Goal: Task Accomplishment & Management: Use online tool/utility

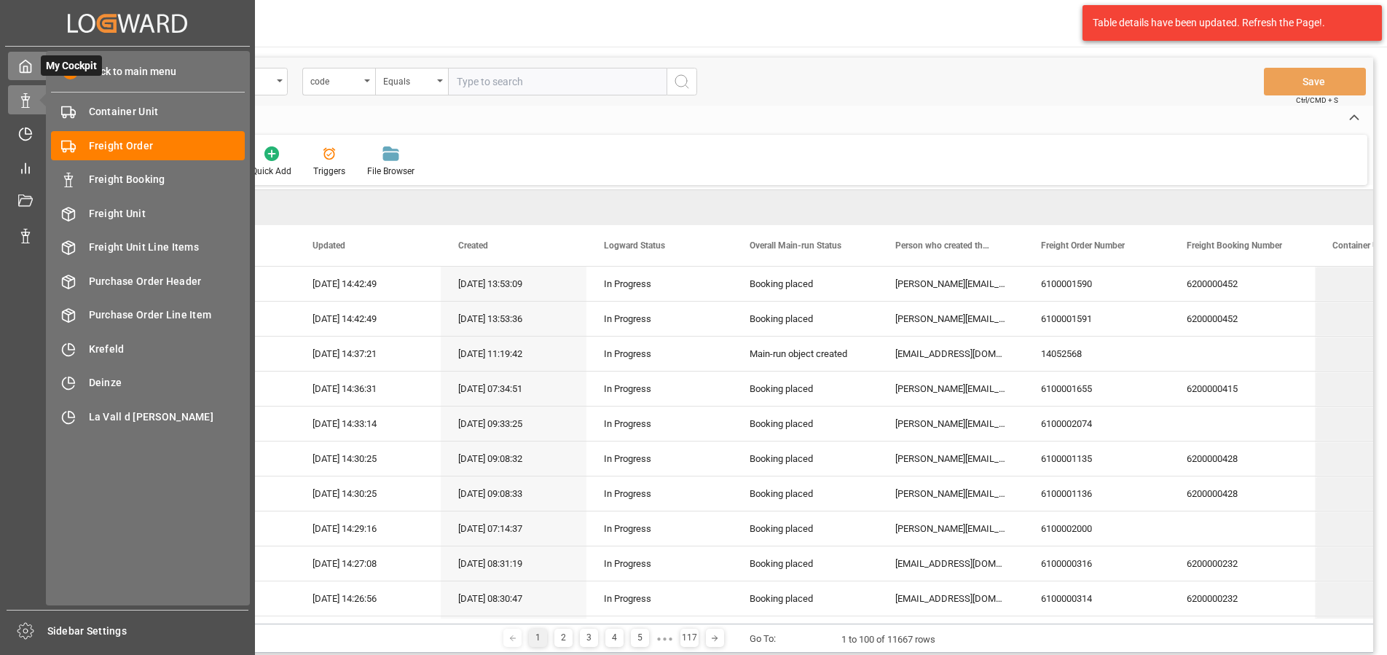
click at [30, 63] on icon at bounding box center [25, 66] width 11 height 12
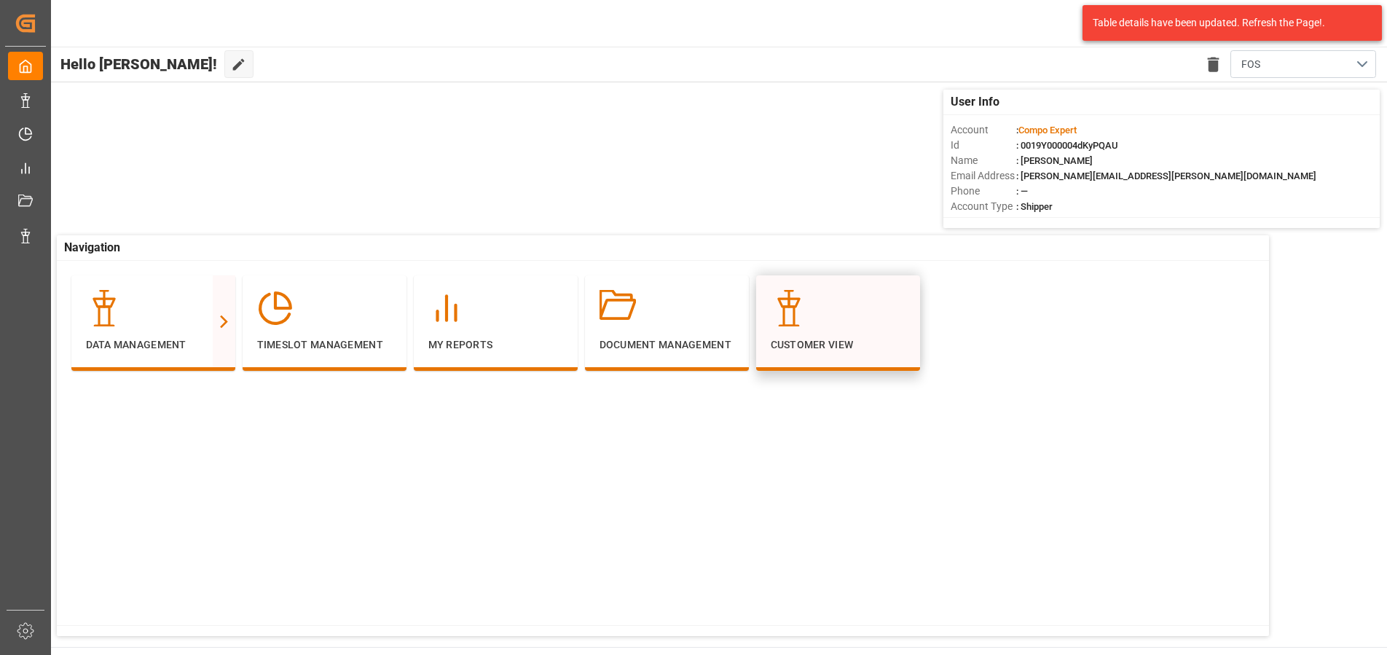
click at [790, 351] on p "Customer View" at bounding box center [838, 344] width 135 height 15
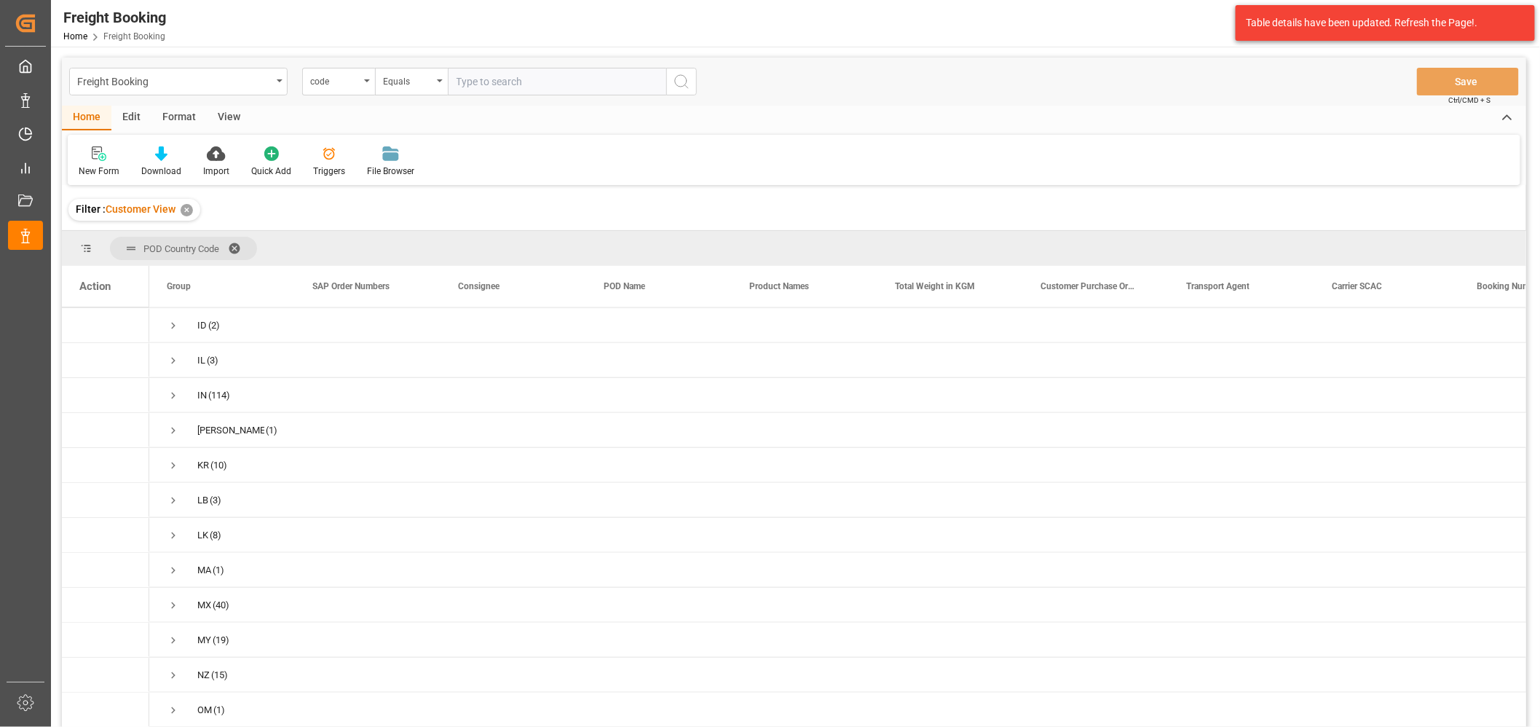
scroll to position [809, 0]
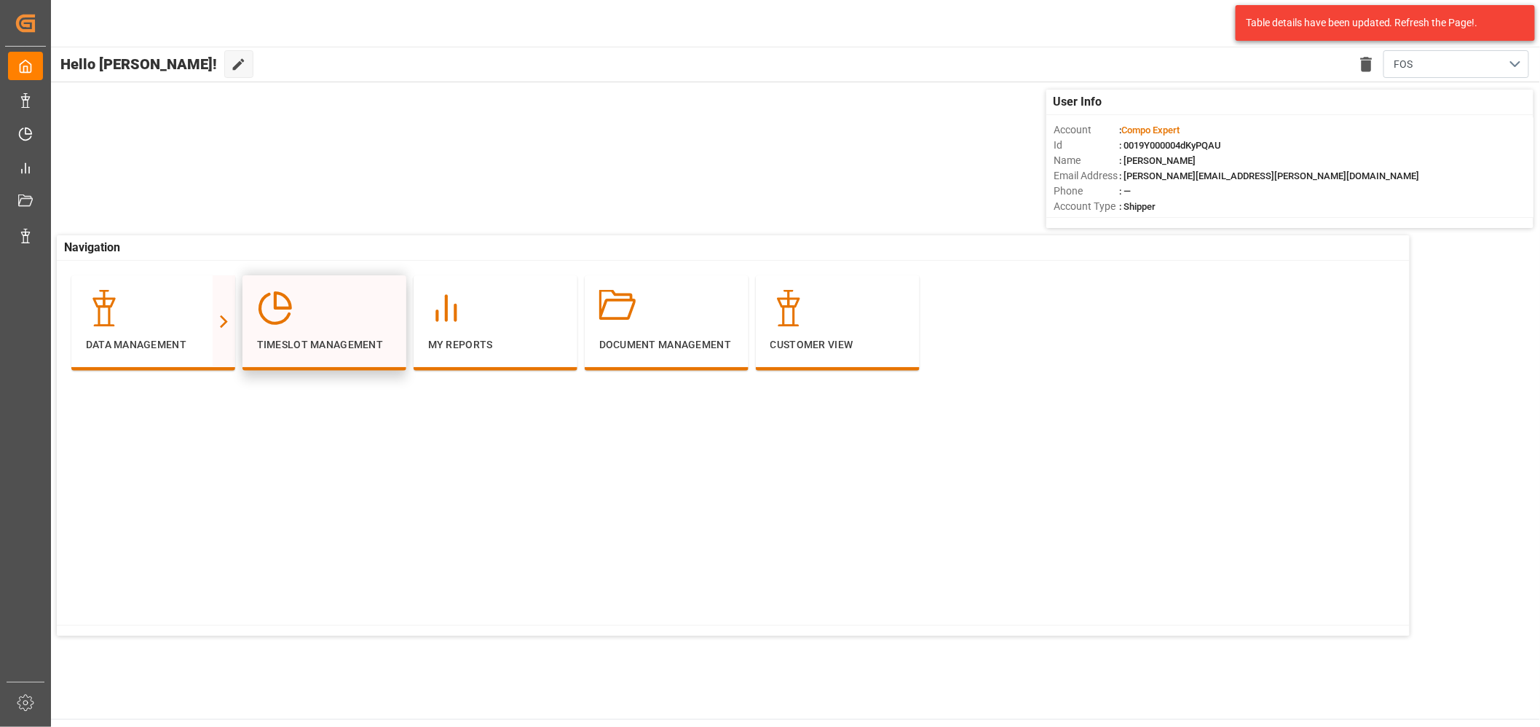
click at [285, 311] on icon at bounding box center [275, 308] width 36 height 36
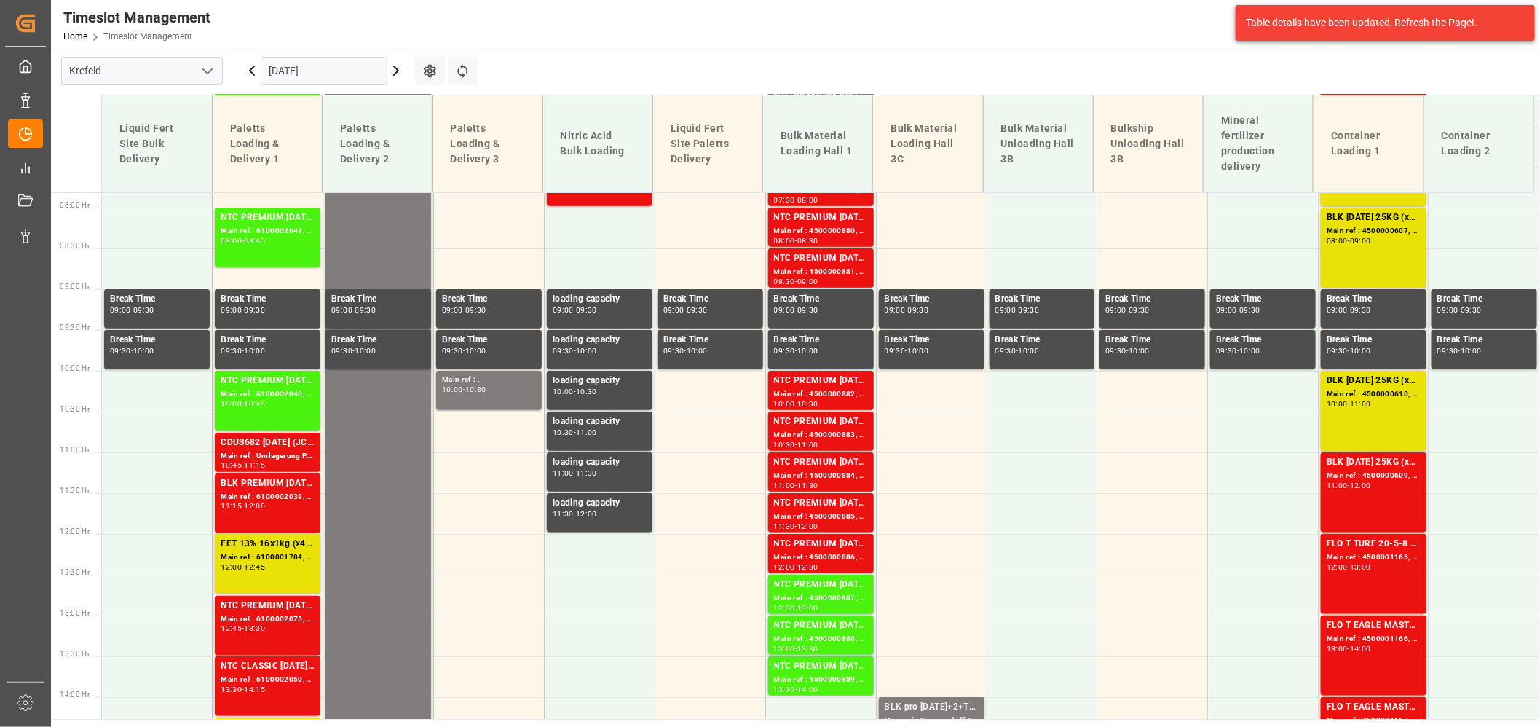
scroll to position [612, 0]
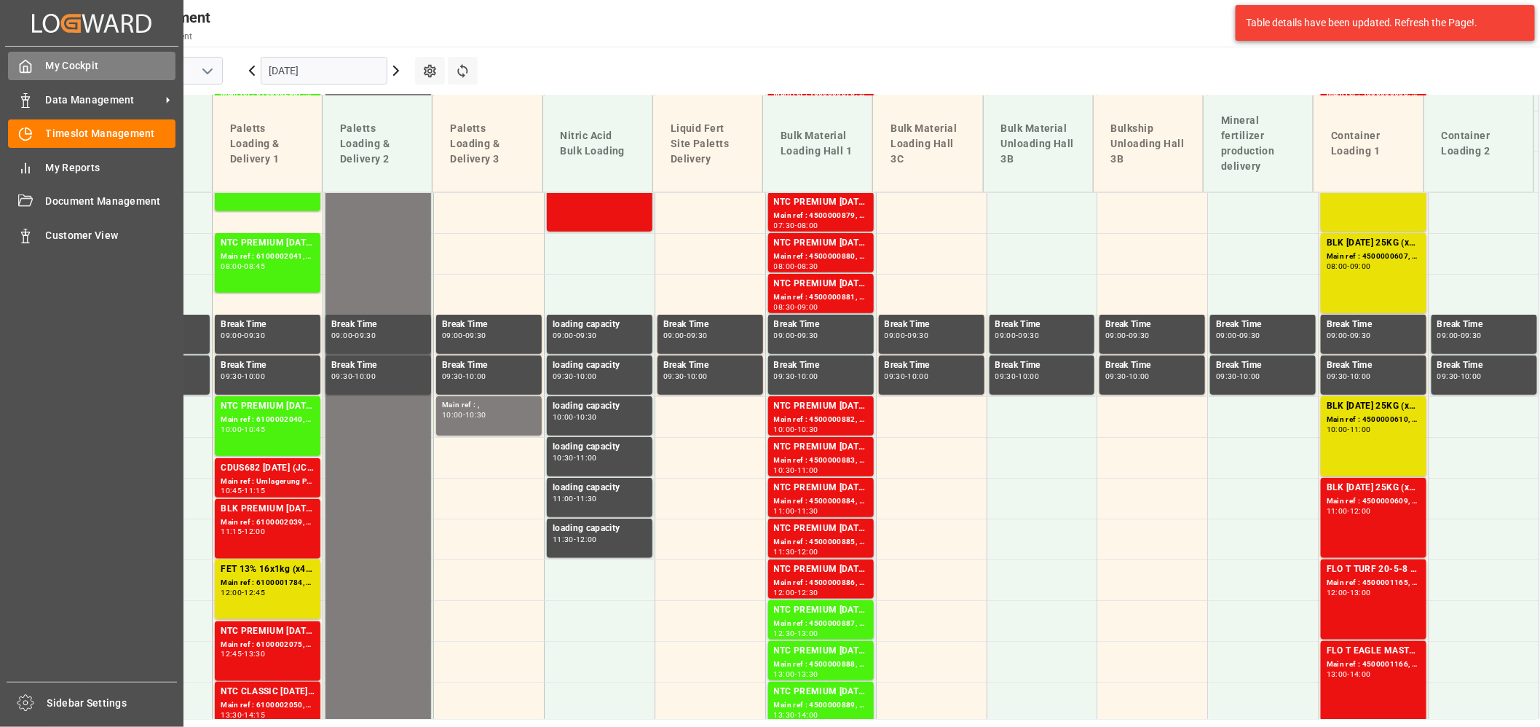
click at [40, 64] on div "My Cockpit My Cockpit" at bounding box center [92, 66] width 168 height 28
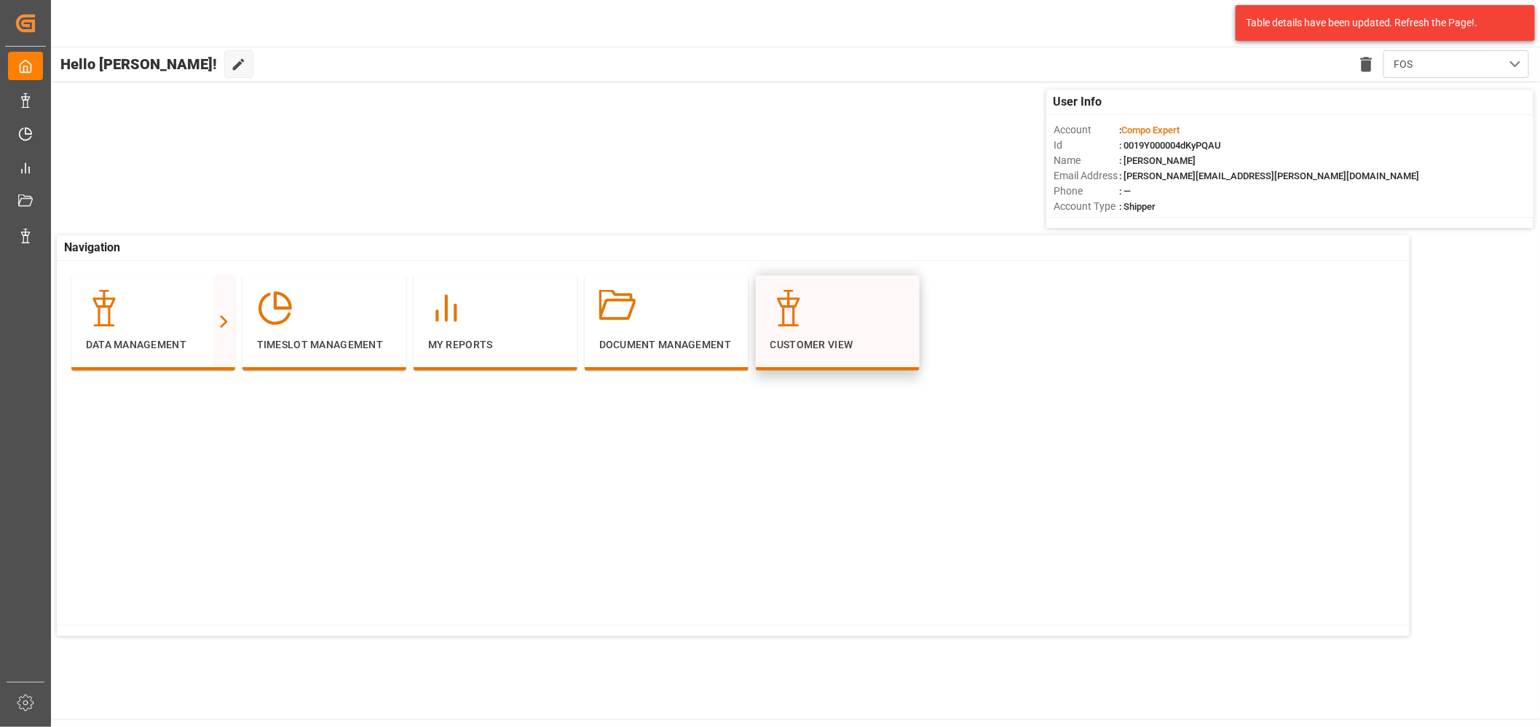
click at [857, 315] on div at bounding box center [838, 308] width 135 height 36
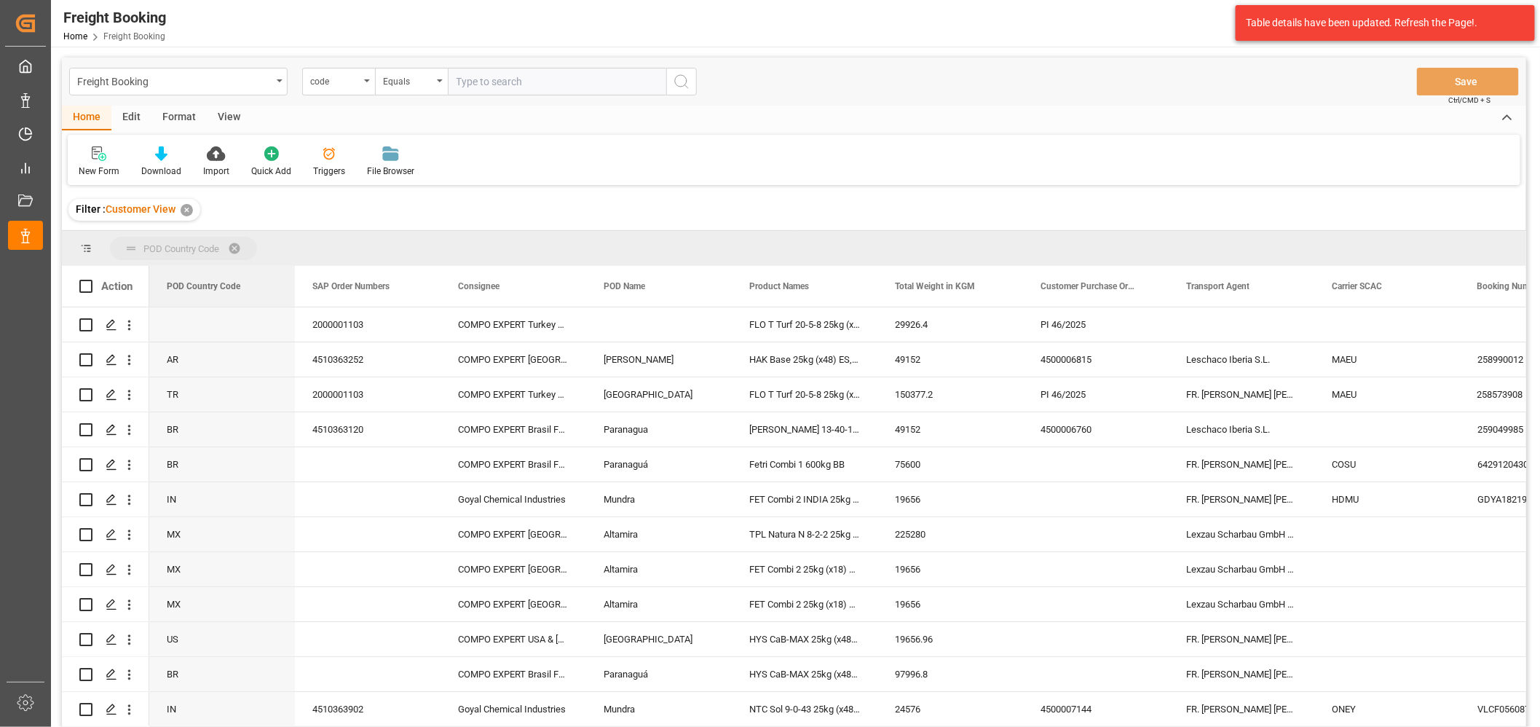
drag, startPoint x: 205, startPoint y: 286, endPoint x: 205, endPoint y: 257, distance: 29.1
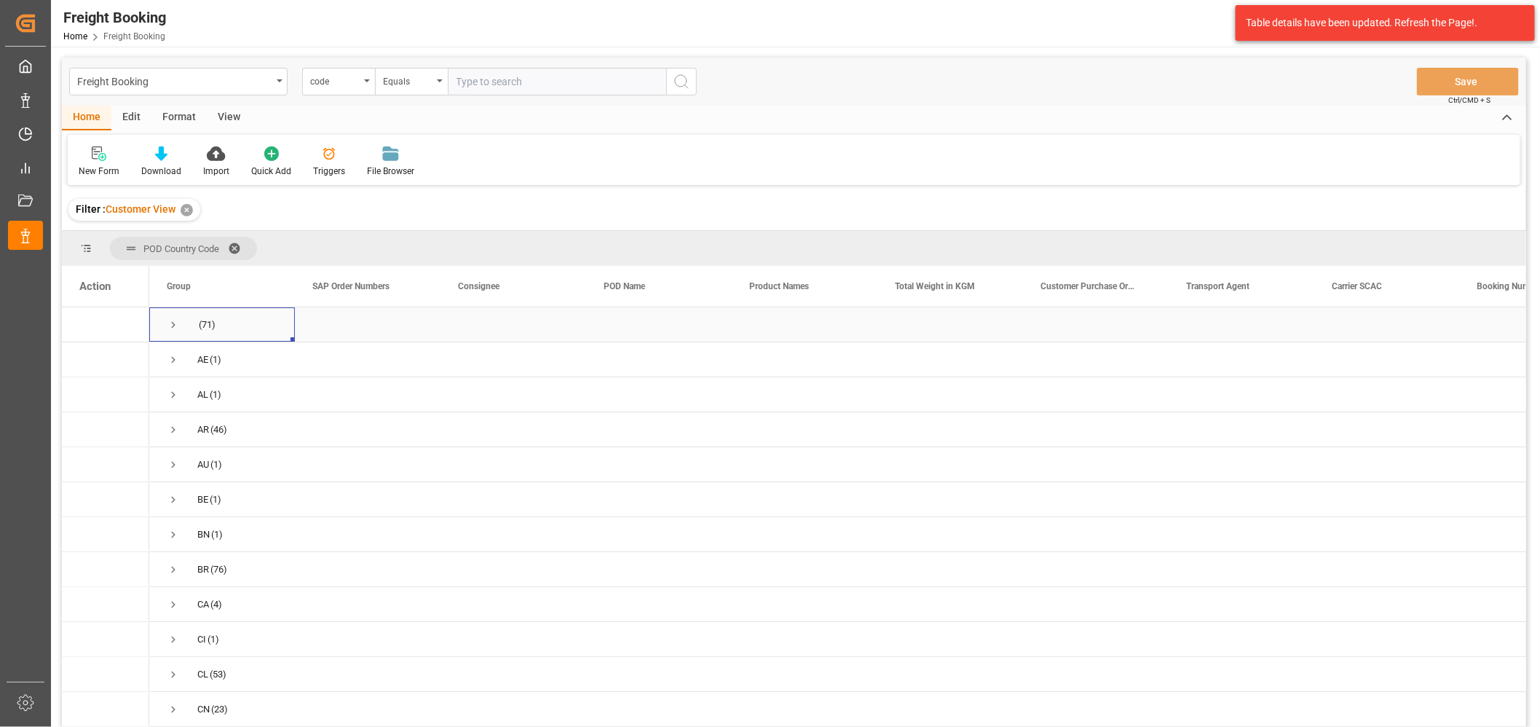
click at [177, 324] on span "Press SPACE to select this row." at bounding box center [173, 324] width 13 height 13
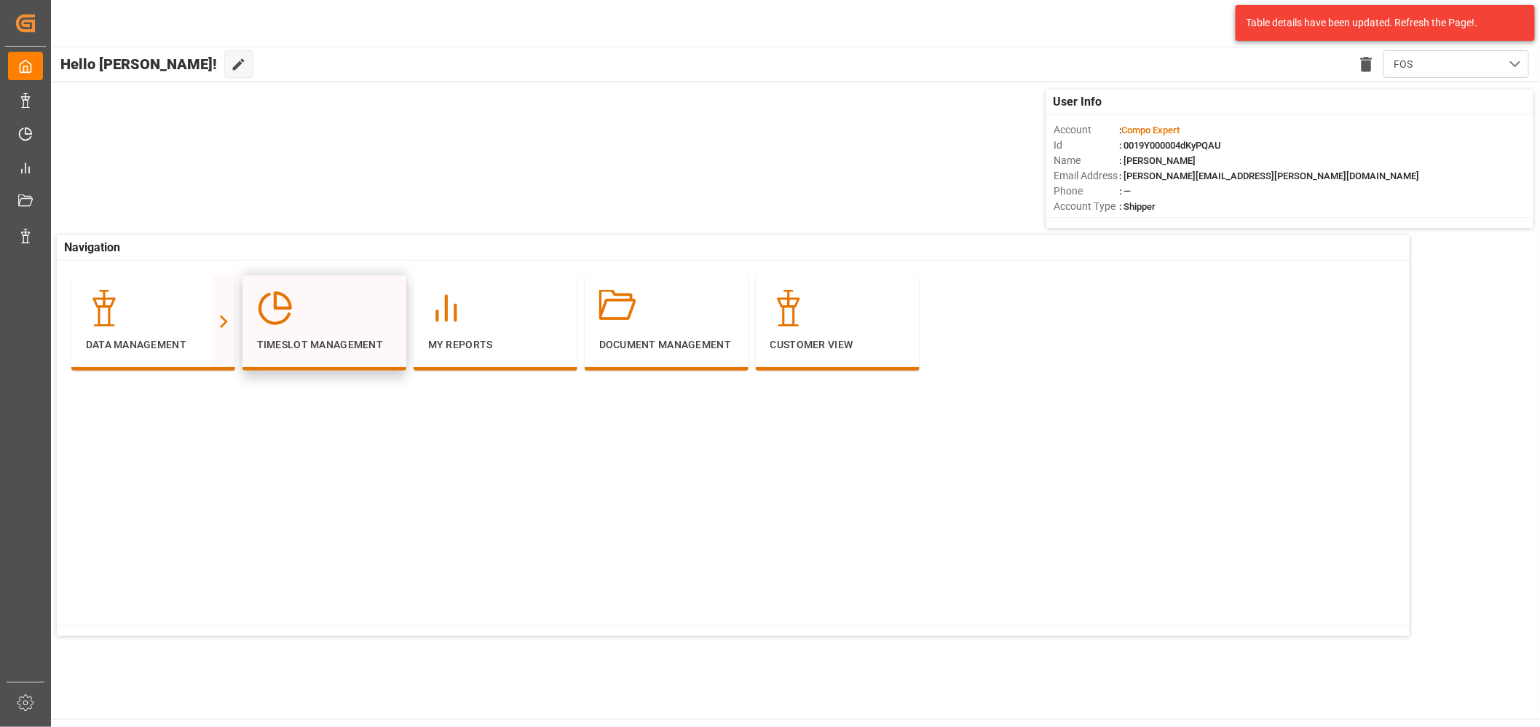
click at [275, 297] on icon at bounding box center [282, 300] width 15 height 15
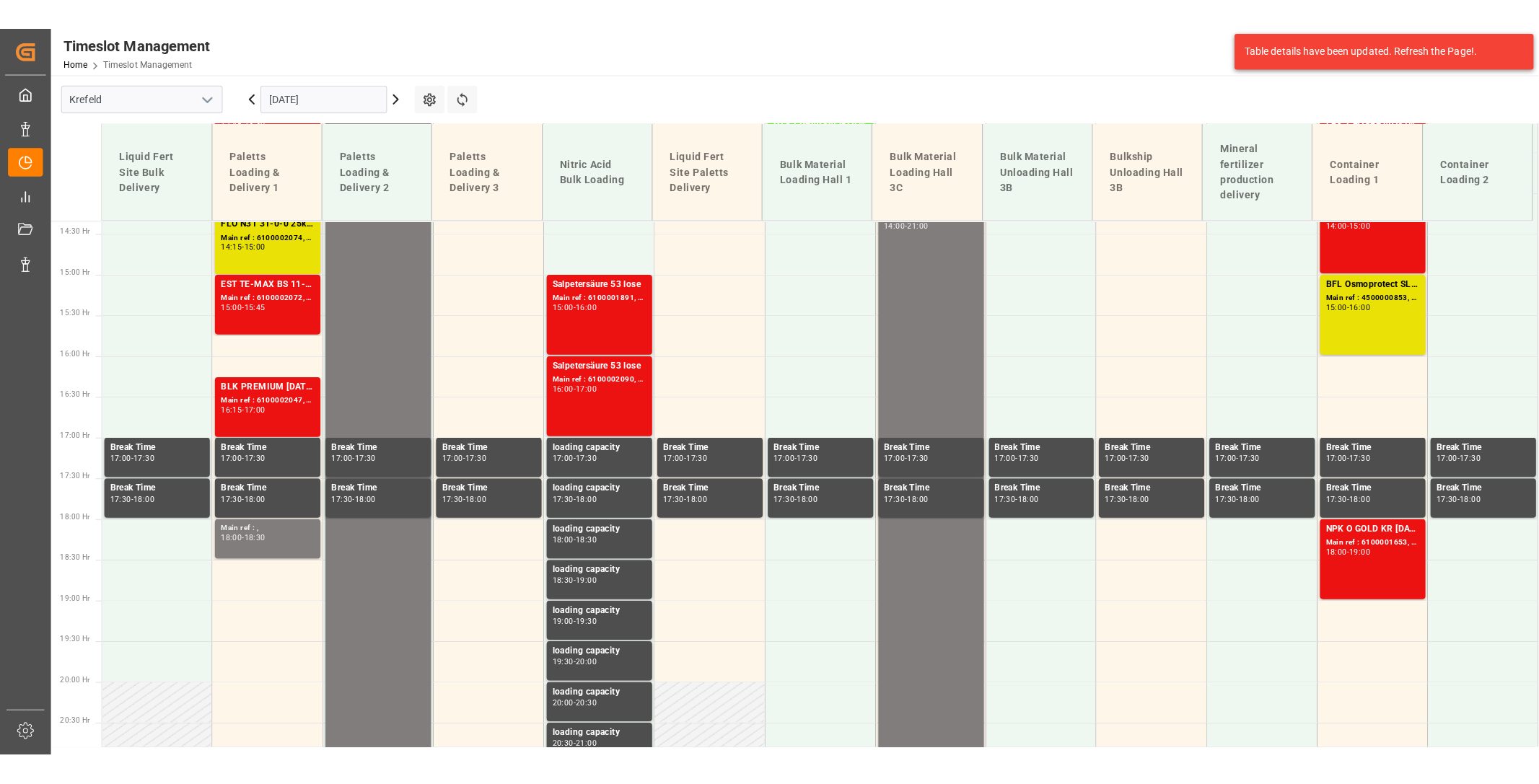
scroll to position [1166, 0]
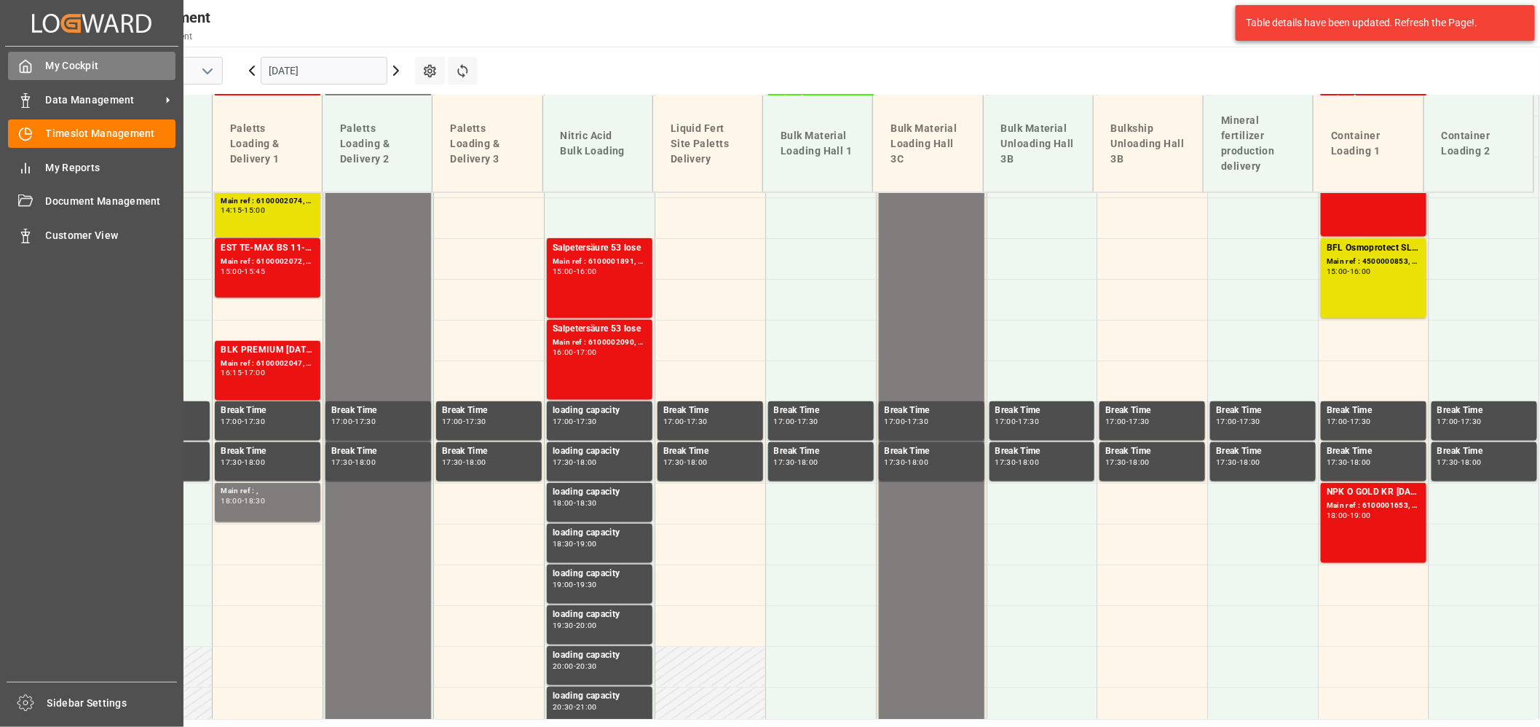
click at [31, 66] on icon at bounding box center [25, 66] width 11 height 12
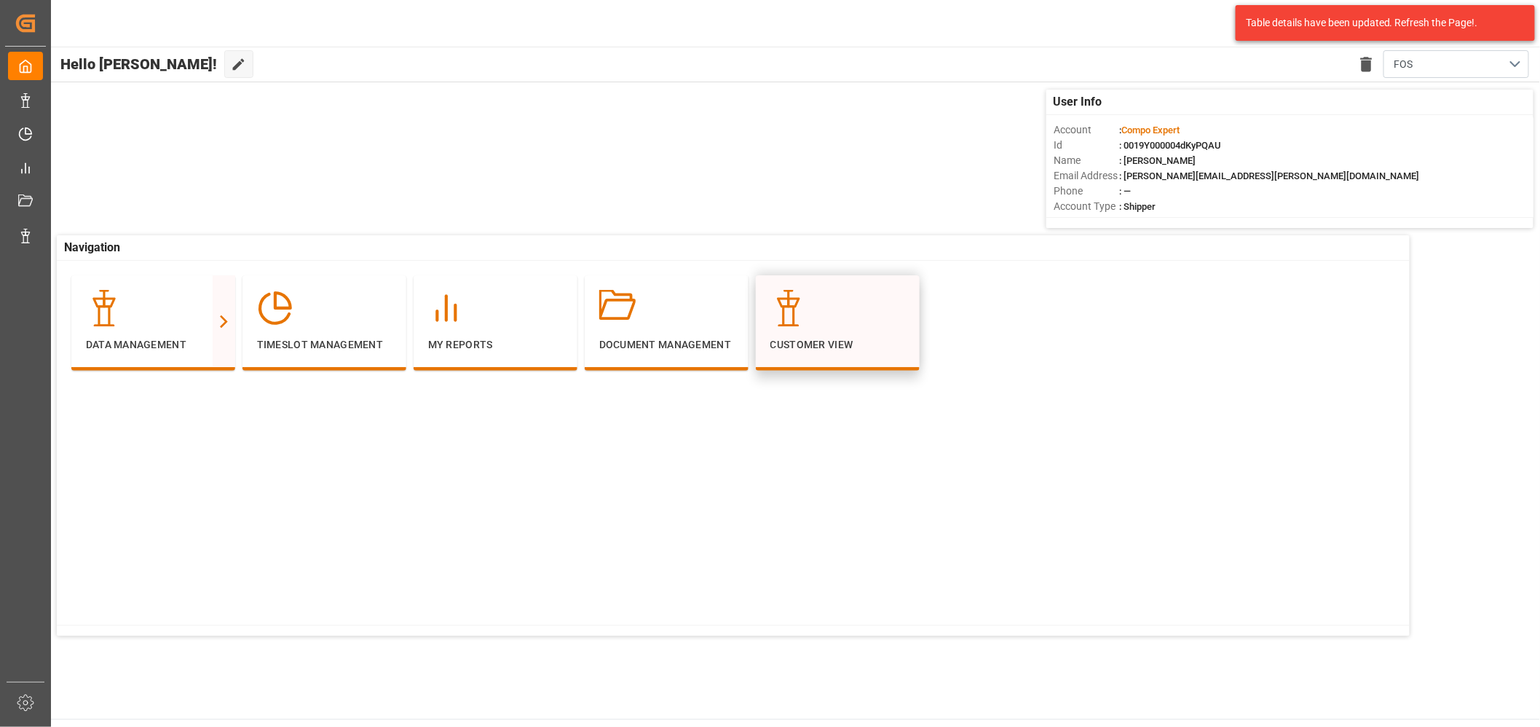
click at [831, 326] on div at bounding box center [838, 308] width 135 height 36
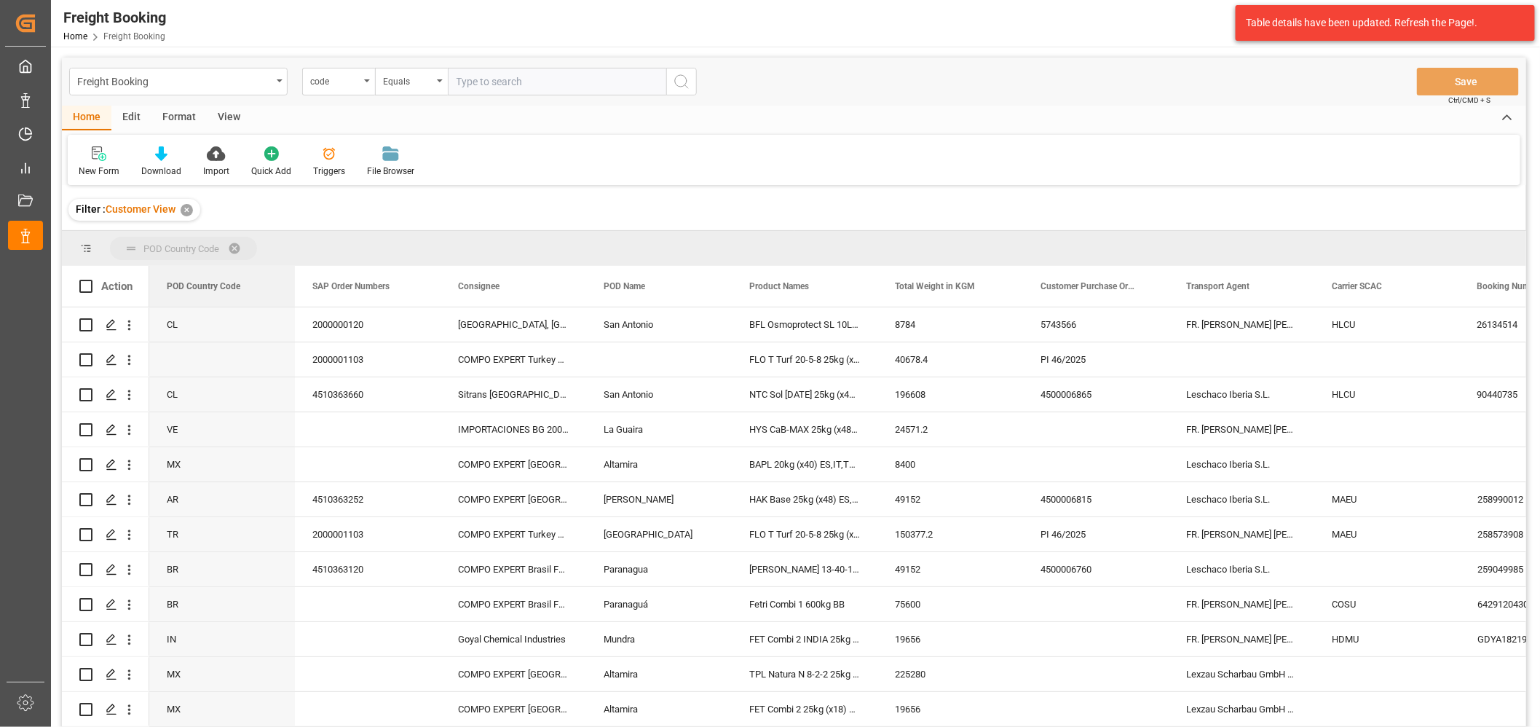
drag, startPoint x: 211, startPoint y: 284, endPoint x: 207, endPoint y: 257, distance: 27.3
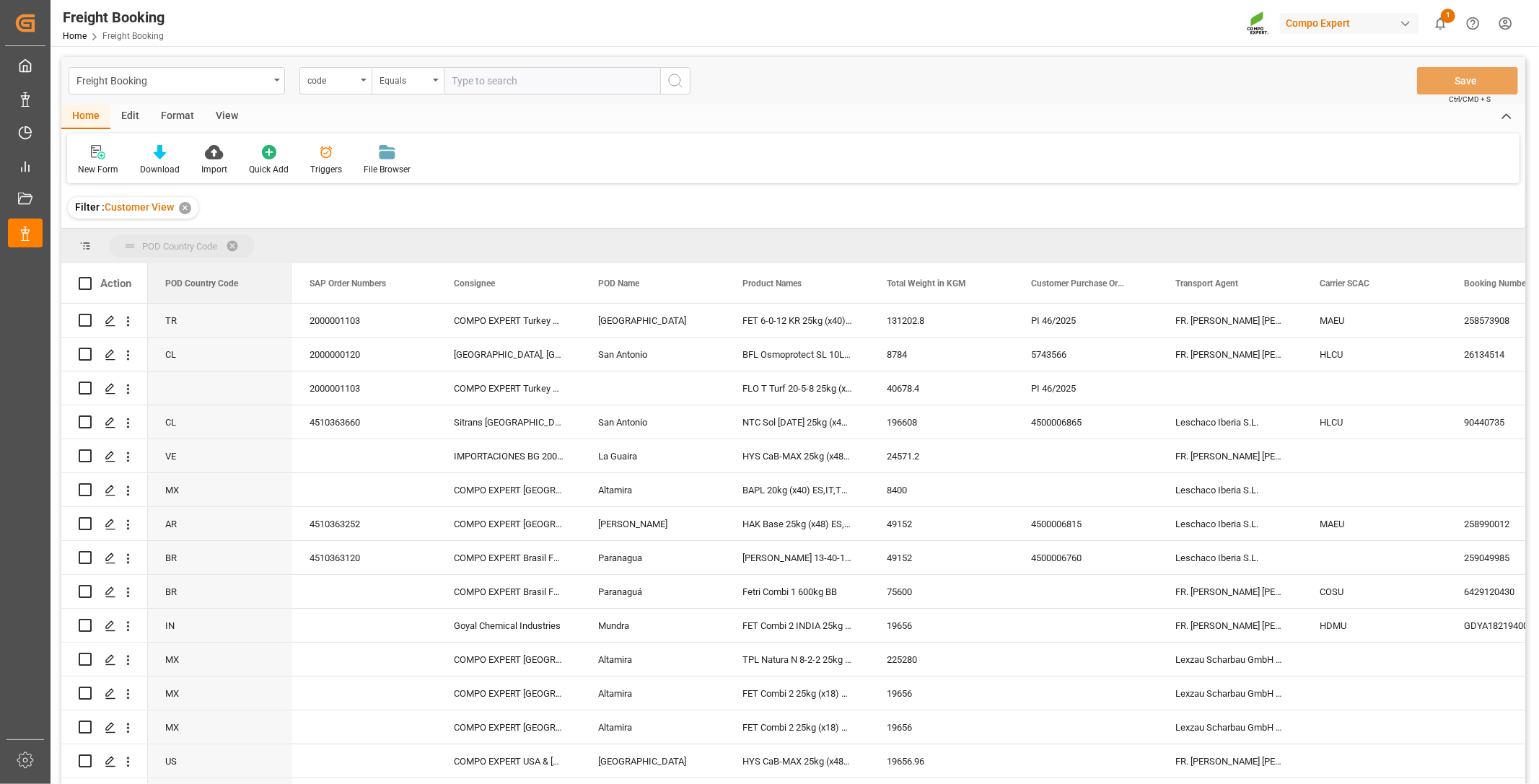
drag, startPoint x: 196, startPoint y: 281, endPoint x: 211, endPoint y: 253, distance: 31.8
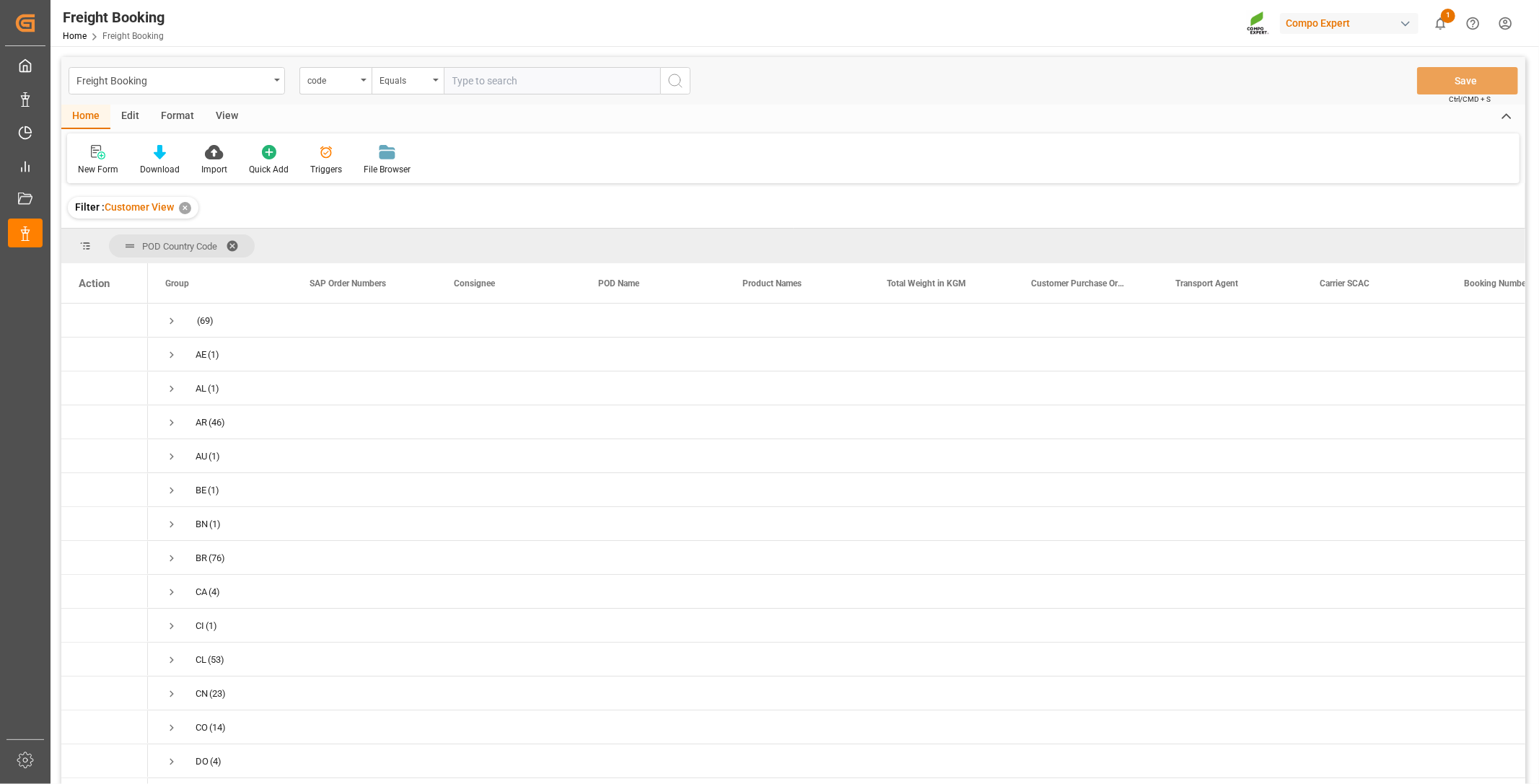
click at [237, 245] on span at bounding box center [237, 245] width 23 height 13
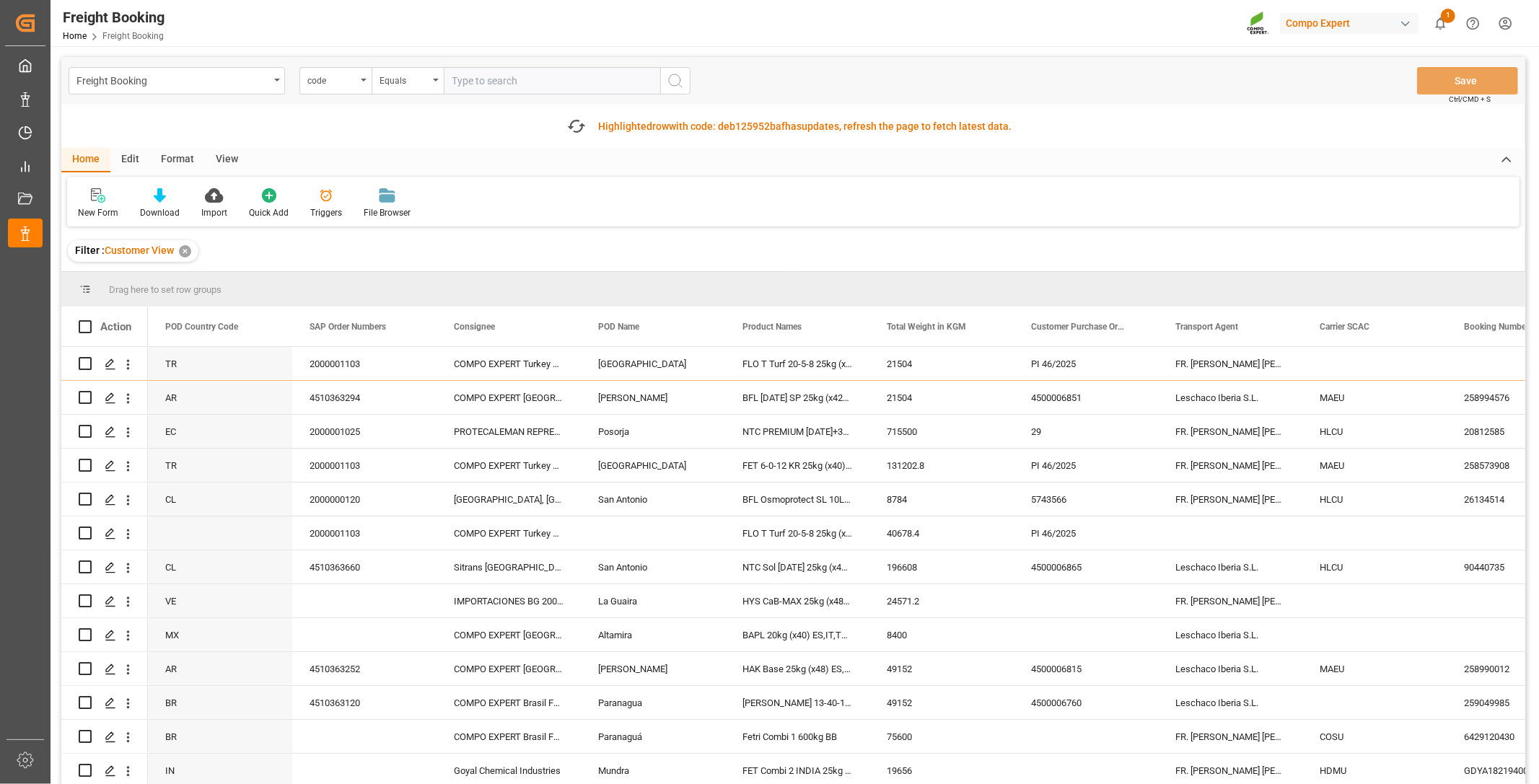
drag, startPoint x: 210, startPoint y: 267, endPoint x: 207, endPoint y: 254, distance: 13.3
click at [207, 254] on div "Freight Booking code Equals Save Ctrl/CMD + S Fetch latest updates Highlighted …" at bounding box center [793, 461] width 1464 height 808
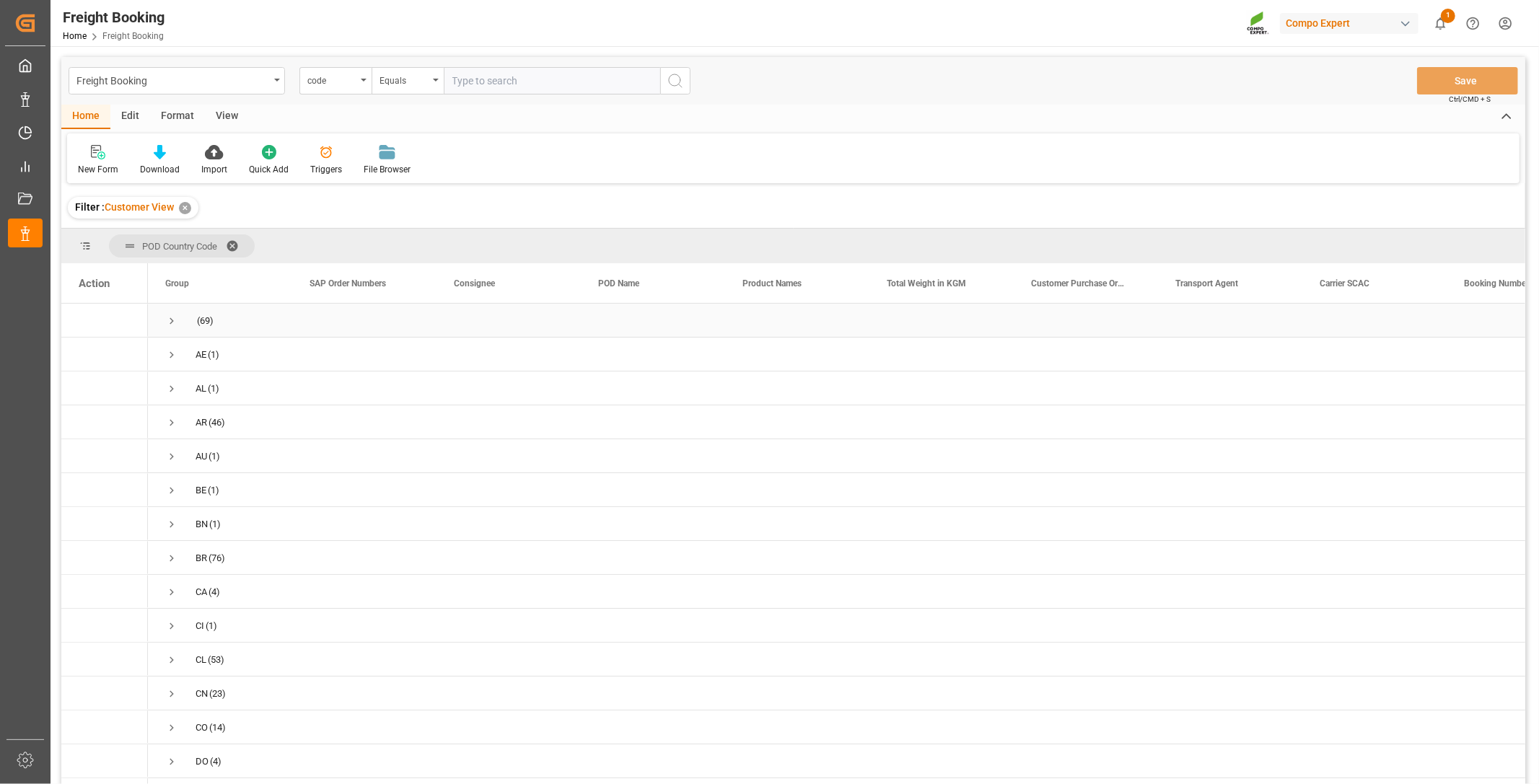
drag, startPoint x: 173, startPoint y: 323, endPoint x: 198, endPoint y: 336, distance: 28.2
click at [174, 323] on span "Press SPACE to select this row." at bounding box center [171, 321] width 13 height 13
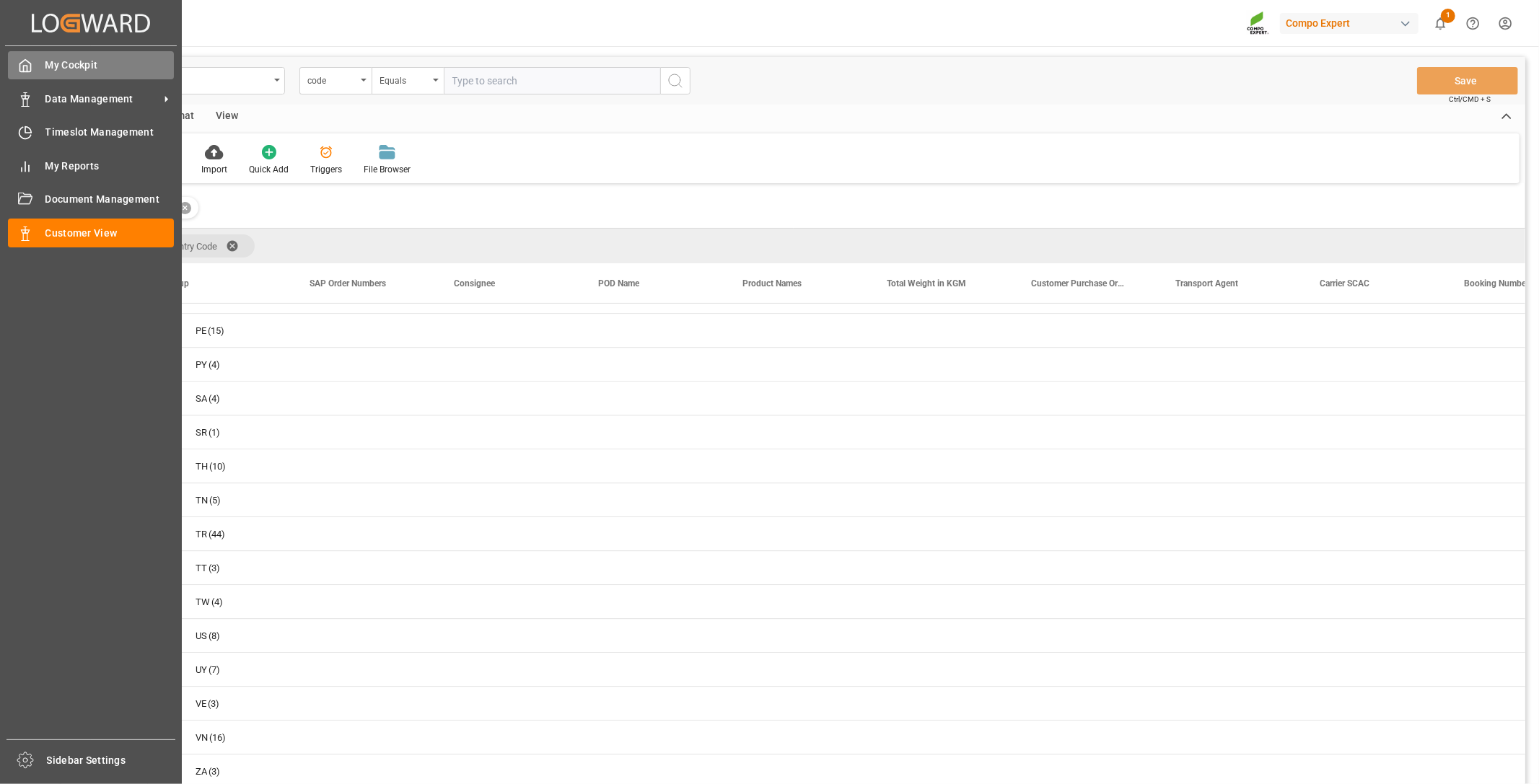
click at [76, 60] on span "My Cockpit" at bounding box center [110, 64] width 129 height 15
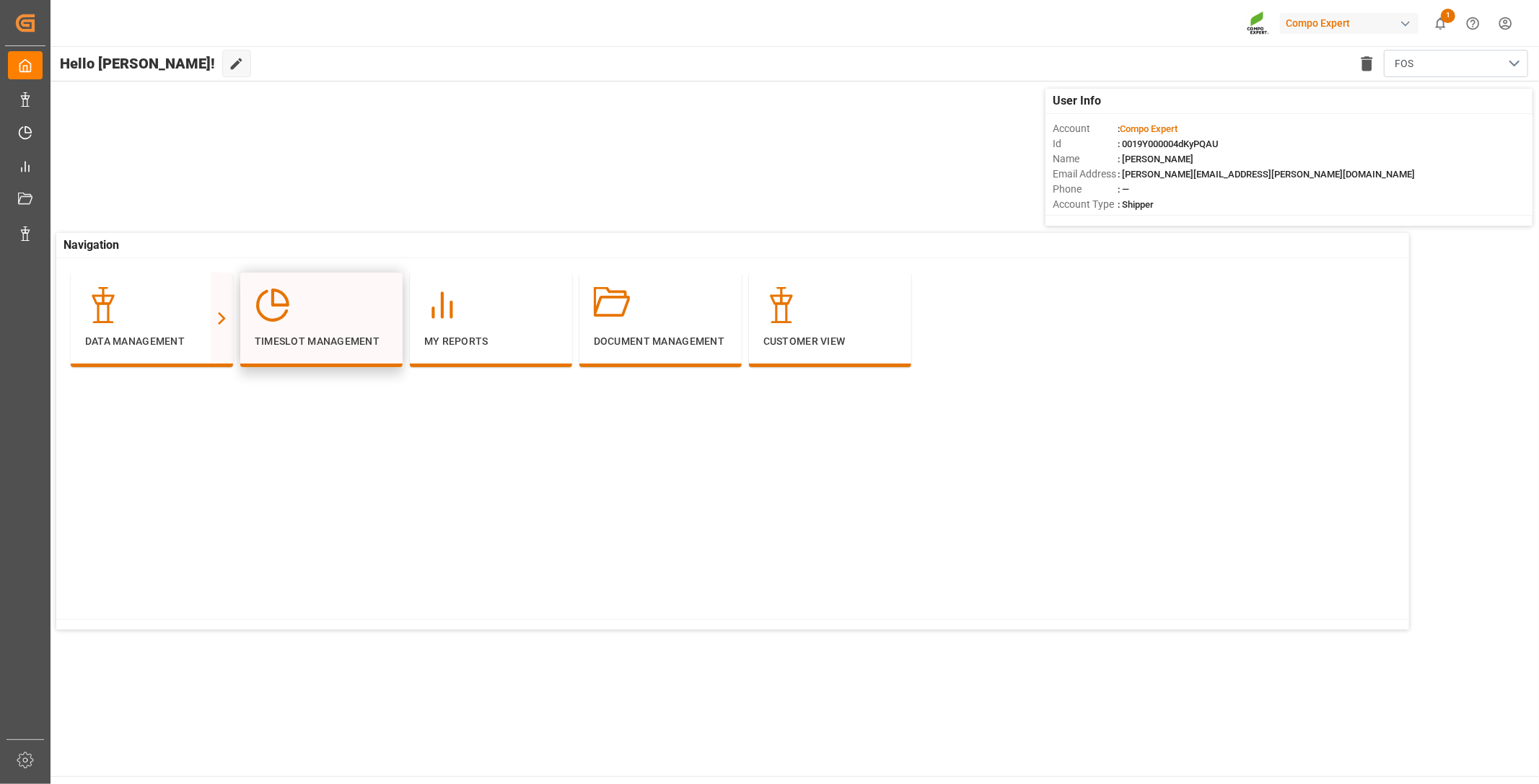
click at [314, 304] on div at bounding box center [321, 305] width 134 height 36
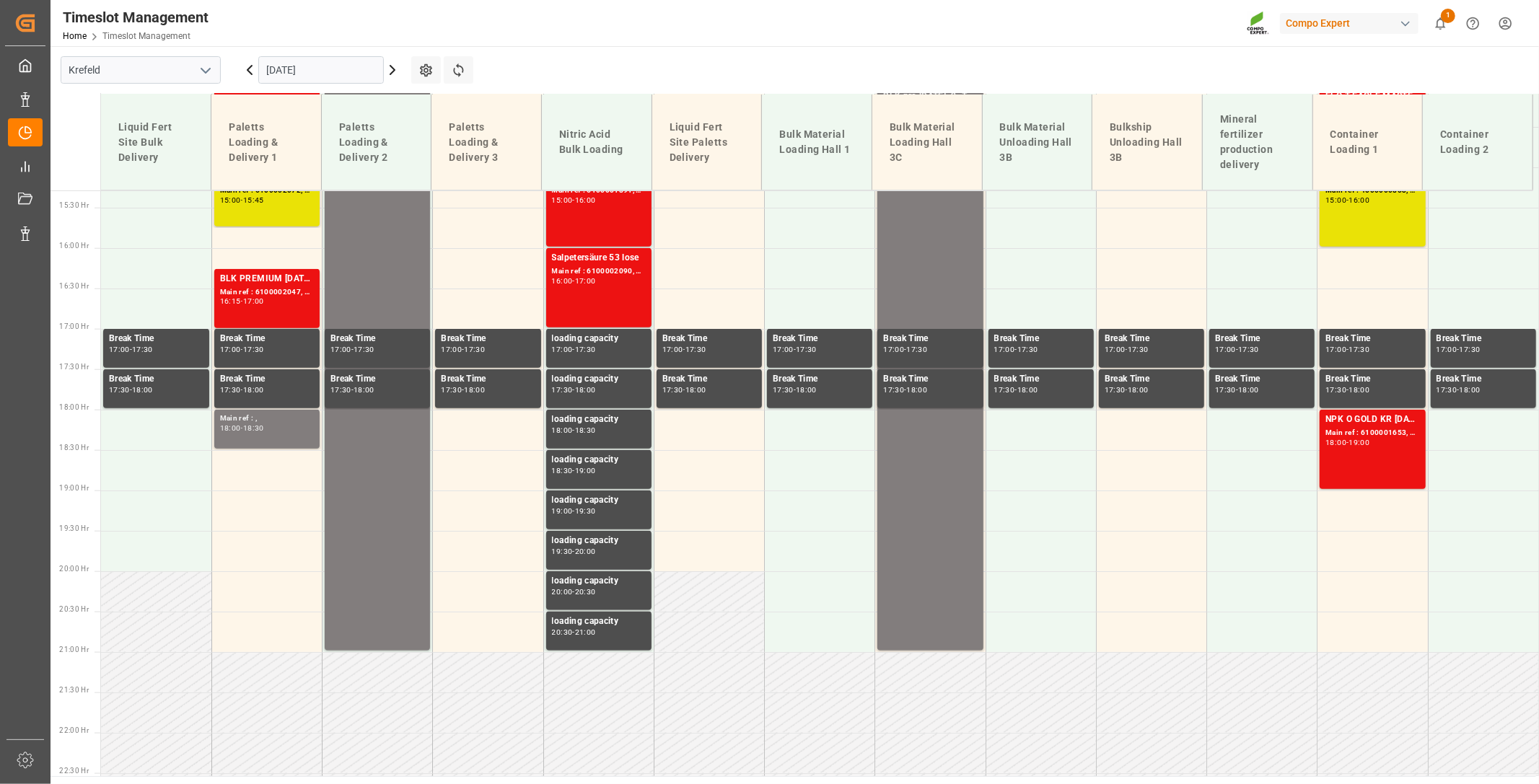
scroll to position [1247, 0]
